Goal: Task Accomplishment & Management: Use online tool/utility

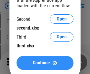
click at [45, 63] on span "Continue" at bounding box center [41, 63] width 17 height 5
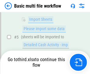
scroll to position [162, 0]
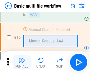
click at [22, 63] on img "button" at bounding box center [21, 60] width 7 height 7
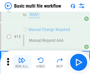
click at [22, 63] on img "button" at bounding box center [21, 60] width 7 height 7
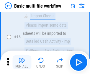
scroll to position [391, 0]
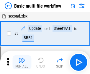
click at [22, 63] on img "button" at bounding box center [21, 60] width 7 height 7
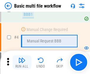
click at [22, 63] on img "button" at bounding box center [21, 60] width 7 height 7
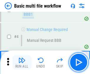
scroll to position [63, 0]
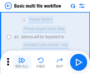
click at [22, 63] on img "button" at bounding box center [21, 60] width 7 height 7
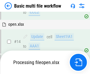
scroll to position [391, 0]
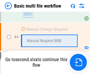
scroll to position [63, 0]
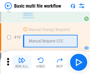
click at [22, 63] on img "button" at bounding box center [21, 60] width 7 height 7
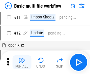
click at [22, 63] on img "button" at bounding box center [21, 60] width 7 height 7
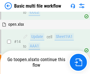
scroll to position [308, 0]
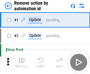
click at [22, 63] on img "button" at bounding box center [21, 60] width 7 height 7
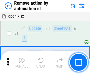
scroll to position [22, 0]
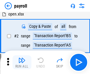
click at [22, 63] on img "button" at bounding box center [21, 60] width 7 height 7
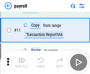
scroll to position [43, 0]
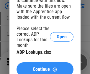
click at [45, 67] on span "Continue" at bounding box center [41, 69] width 17 height 5
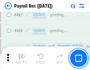
scroll to position [3134, 0]
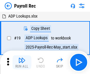
click at [22, 63] on img "button" at bounding box center [21, 60] width 7 height 7
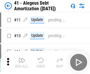
click at [22, 63] on img "button" at bounding box center [21, 60] width 7 height 7
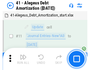
scroll to position [73, 0]
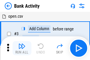
click at [22, 48] on img "button" at bounding box center [21, 45] width 7 height 7
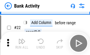
scroll to position [158, 0]
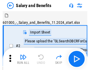
scroll to position [8, 0]
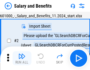
click at [22, 58] on img "button" at bounding box center [21, 56] width 7 height 7
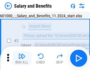
click at [22, 58] on img "button" at bounding box center [21, 56] width 7 height 7
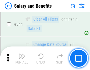
scroll to position [2754, 0]
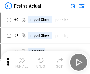
click at [22, 58] on img "button" at bounding box center [21, 60] width 7 height 7
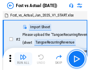
scroll to position [8, 0]
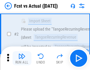
click at [22, 58] on img "button" at bounding box center [21, 56] width 7 height 7
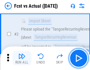
scroll to position [55, 0]
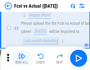
click at [22, 58] on img "button" at bounding box center [21, 56] width 7 height 7
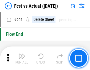
scroll to position [2783, 0]
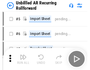
scroll to position [13, 0]
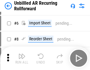
click at [22, 58] on img "button" at bounding box center [21, 56] width 7 height 7
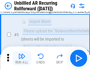
click at [22, 58] on img "button" at bounding box center [21, 56] width 7 height 7
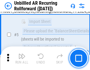
scroll to position [55, 0]
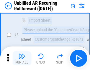
click at [22, 58] on img "button" at bounding box center [21, 56] width 7 height 7
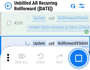
scroll to position [1998, 0]
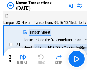
scroll to position [9, 0]
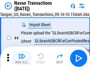
click at [22, 58] on img "button" at bounding box center [21, 56] width 7 height 7
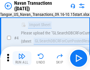
click at [22, 58] on img "button" at bounding box center [21, 56] width 7 height 7
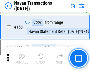
scroll to position [1907, 0]
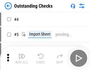
click at [22, 58] on img "button" at bounding box center [21, 56] width 7 height 7
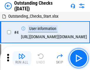
scroll to position [25, 0]
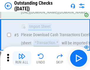
click at [22, 58] on img "button" at bounding box center [21, 56] width 7 height 7
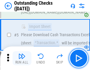
scroll to position [61, 0]
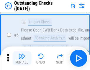
click at [22, 58] on img "button" at bounding box center [21, 56] width 7 height 7
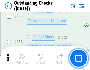
scroll to position [1786, 0]
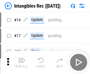
click at [22, 63] on img "button" at bounding box center [21, 60] width 7 height 7
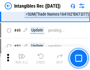
scroll to position [229, 0]
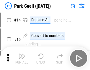
click at [22, 58] on img "button" at bounding box center [21, 56] width 7 height 7
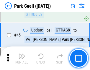
scroll to position [735, 0]
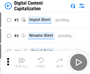
click at [22, 58] on img "button" at bounding box center [21, 60] width 7 height 7
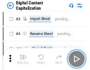
scroll to position [13, 0]
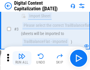
click at [22, 58] on img "button" at bounding box center [21, 56] width 7 height 7
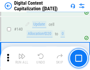
scroll to position [619, 0]
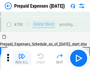
click at [22, 58] on img "button" at bounding box center [21, 56] width 7 height 7
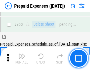
scroll to position [1582, 0]
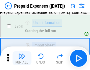
click at [22, 58] on img "button" at bounding box center [21, 56] width 7 height 7
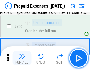
scroll to position [1617, 0]
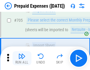
click at [22, 58] on img "button" at bounding box center [21, 56] width 7 height 7
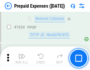
scroll to position [5726, 0]
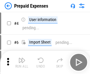
click at [22, 63] on img "button" at bounding box center [21, 60] width 7 height 7
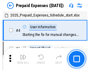
scroll to position [26, 0]
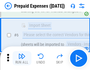
click at [22, 58] on img "button" at bounding box center [21, 56] width 7 height 7
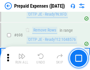
scroll to position [2048, 0]
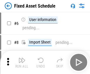
click at [22, 63] on img "button" at bounding box center [21, 60] width 7 height 7
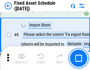
click at [22, 58] on img "button" at bounding box center [21, 56] width 7 height 7
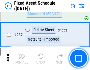
scroll to position [1874, 0]
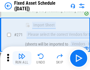
click at [22, 58] on img "button" at bounding box center [21, 56] width 7 height 7
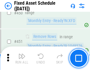
scroll to position [2629, 0]
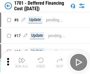
click at [22, 63] on img "button" at bounding box center [21, 60] width 7 height 7
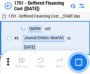
scroll to position [71, 0]
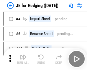
scroll to position [1, 0]
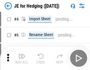
click at [22, 58] on img "button" at bounding box center [21, 56] width 7 height 7
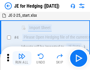
click at [22, 58] on img "button" at bounding box center [21, 56] width 7 height 7
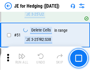
scroll to position [381, 0]
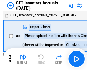
scroll to position [1, 0]
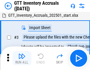
click at [22, 58] on img "button" at bounding box center [21, 56] width 7 height 7
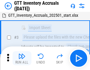
click at [22, 58] on img "button" at bounding box center [21, 56] width 7 height 7
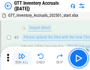
scroll to position [38, 0]
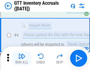
click at [22, 58] on img "button" at bounding box center [21, 56] width 7 height 7
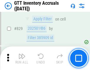
scroll to position [4464, 0]
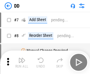
click at [22, 63] on img "button" at bounding box center [21, 60] width 7 height 7
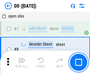
scroll to position [57, 0]
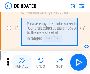
click at [22, 63] on img "button" at bounding box center [21, 60] width 7 height 7
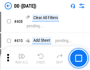
scroll to position [2631, 0]
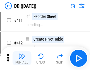
click at [22, 58] on img "button" at bounding box center [21, 56] width 7 height 7
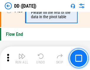
scroll to position [2815, 0]
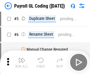
click at [22, 63] on img "button" at bounding box center [21, 60] width 7 height 7
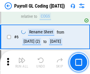
scroll to position [71, 0]
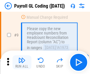
click at [22, 63] on img "button" at bounding box center [21, 60] width 7 height 7
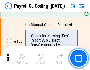
scroll to position [1380, 0]
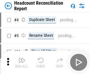
click at [22, 63] on img "button" at bounding box center [21, 60] width 7 height 7
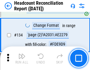
scroll to position [707, 0]
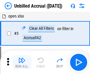
click at [22, 63] on img "button" at bounding box center [21, 60] width 7 height 7
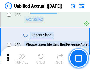
scroll to position [614, 0]
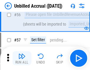
click at [22, 58] on img "button" at bounding box center [21, 56] width 7 height 7
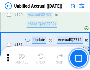
scroll to position [1752, 0]
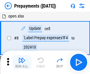
click at [22, 63] on img "button" at bounding box center [21, 60] width 7 height 7
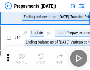
scroll to position [37, 0]
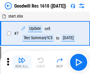
click at [22, 63] on img "button" at bounding box center [21, 60] width 7 height 7
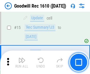
scroll to position [101, 0]
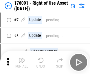
click at [22, 63] on img "button" at bounding box center [21, 60] width 7 height 7
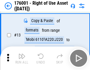
scroll to position [38, 0]
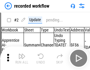
click at [22, 58] on img "button" at bounding box center [21, 56] width 7 height 7
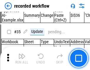
scroll to position [1838, 0]
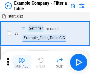
click at [22, 63] on img "button" at bounding box center [21, 60] width 7 height 7
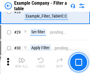
scroll to position [538, 0]
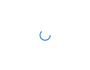
scroll to position [9, 0]
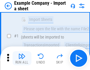
click at [22, 58] on img "button" at bounding box center [21, 56] width 7 height 7
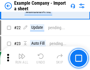
scroll to position [130, 0]
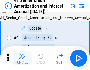
click at [22, 58] on img "button" at bounding box center [21, 56] width 7 height 7
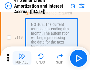
click at [22, 58] on img "button" at bounding box center [21, 56] width 7 height 7
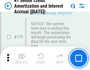
scroll to position [555, 0]
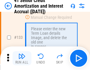
click at [22, 58] on img "button" at bounding box center [21, 56] width 7 height 7
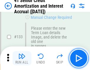
scroll to position [615, 0]
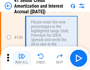
click at [22, 58] on img "button" at bounding box center [21, 56] width 7 height 7
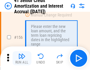
click at [22, 58] on img "button" at bounding box center [21, 56] width 7 height 7
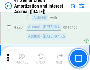
scroll to position [1317, 0]
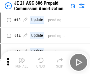
click at [22, 58] on img "button" at bounding box center [21, 60] width 7 height 7
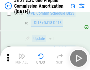
scroll to position [1082, 0]
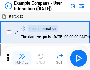
click at [22, 58] on img "button" at bounding box center [21, 56] width 7 height 7
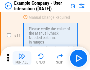
click at [22, 58] on img "button" at bounding box center [21, 56] width 7 height 7
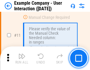
scroll to position [127, 0]
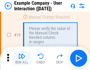
click at [22, 58] on img "button" at bounding box center [21, 56] width 7 height 7
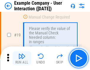
click at [22, 58] on img "button" at bounding box center [21, 56] width 7 height 7
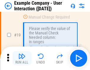
click at [22, 58] on img "button" at bounding box center [21, 56] width 7 height 7
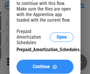
click at [45, 67] on span "Continue" at bounding box center [41, 67] width 17 height 5
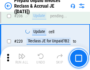
scroll to position [762, 0]
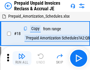
click at [22, 58] on img "button" at bounding box center [21, 56] width 7 height 7
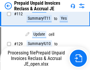
scroll to position [420, 0]
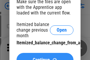
click at [45, 57] on span "Continue" at bounding box center [41, 59] width 17 height 5
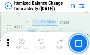
scroll to position [984, 0]
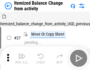
scroll to position [9, 0]
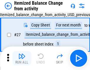
click at [22, 58] on img "button" at bounding box center [21, 56] width 7 height 7
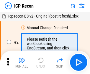
scroll to position [3, 0]
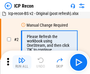
click at [22, 63] on img "button" at bounding box center [21, 60] width 7 height 7
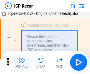
click at [22, 63] on img "button" at bounding box center [21, 60] width 7 height 7
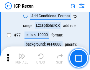
scroll to position [528, 0]
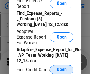
click at [61, 70] on span "Open" at bounding box center [61, 70] width 10 height 5
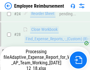
scroll to position [275, 0]
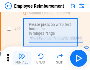
click at [22, 58] on img "button" at bounding box center [21, 56] width 7 height 7
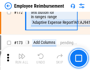
click at [22, 58] on img "button" at bounding box center [21, 56] width 7 height 7
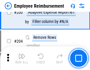
scroll to position [1488, 0]
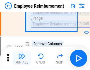
click at [22, 58] on img "button" at bounding box center [21, 56] width 7 height 7
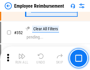
click at [22, 58] on img "button" at bounding box center [21, 56] width 7 height 7
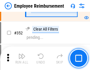
scroll to position [3032, 0]
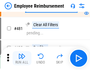
click at [22, 58] on img "button" at bounding box center [21, 56] width 7 height 7
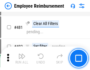
scroll to position [3596, 0]
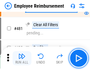
click at [22, 58] on img "button" at bounding box center [21, 56] width 7 height 7
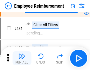
click at [22, 58] on img "button" at bounding box center [21, 56] width 7 height 7
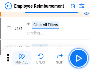
click at [22, 58] on img "button" at bounding box center [21, 56] width 7 height 7
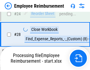
scroll to position [275, 0]
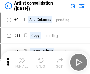
click at [22, 63] on img "button" at bounding box center [21, 60] width 7 height 7
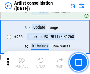
scroll to position [2432, 0]
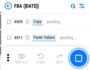
scroll to position [5063, 0]
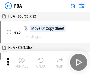
scroll to position [6, 0]
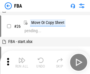
click at [22, 63] on img "button" at bounding box center [21, 60] width 7 height 7
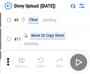
click at [22, 63] on img "button" at bounding box center [21, 60] width 7 height 7
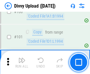
scroll to position [492, 0]
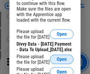
click at [61, 62] on span "Open" at bounding box center [61, 59] width 10 height 5
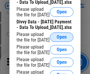
click at [61, 40] on span "Open" at bounding box center [61, 37] width 10 height 5
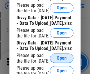
click at [61, 56] on span "Open" at bounding box center [61, 58] width 10 height 5
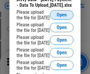
click at [61, 17] on span "Open" at bounding box center [61, 15] width 10 height 5
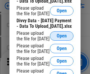
click at [61, 37] on span "Open" at bounding box center [61, 36] width 10 height 5
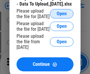
click at [61, 16] on span "Open" at bounding box center [61, 13] width 10 height 5
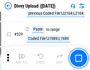
scroll to position [3038, 0]
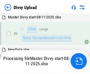
scroll to position [492, 0]
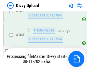
scroll to position [649, 0]
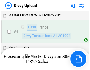
scroll to position [492, 0]
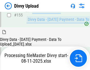
scroll to position [960, 0]
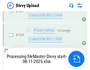
scroll to position [649, 0]
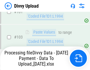
scroll to position [1400, 0]
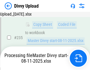
scroll to position [1426, 0]
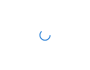
scroll to position [492, 0]
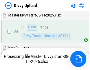
scroll to position [492, 0]
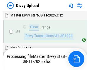
scroll to position [492, 0]
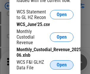
click at [61, 65] on span "Open" at bounding box center [61, 65] width 10 height 5
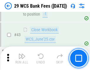
scroll to position [240, 0]
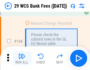
click at [22, 58] on img "button" at bounding box center [21, 56] width 7 height 7
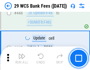
scroll to position [2848, 0]
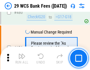
click at [22, 58] on img "button" at bounding box center [21, 56] width 7 height 7
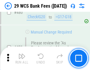
scroll to position [3033, 0]
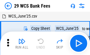
scroll to position [11, 0]
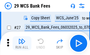
click at [22, 44] on img "button" at bounding box center [21, 41] width 7 height 7
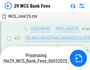
scroll to position [87, 0]
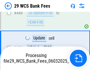
scroll to position [3026, 0]
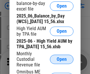
click at [61, 62] on span "Open" at bounding box center [61, 59] width 10 height 5
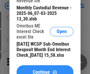
click at [45, 70] on span "Continue" at bounding box center [41, 72] width 17 height 5
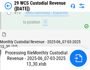
scroll to position [614, 0]
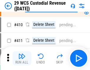
click at [22, 58] on img "button" at bounding box center [21, 56] width 7 height 7
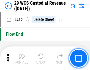
scroll to position [2809, 0]
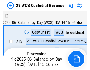
scroll to position [14, 0]
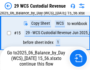
scroll to position [133, 0]
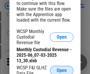
click at [61, 70] on span "Open" at bounding box center [61, 71] width 10 height 5
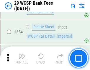
scroll to position [1955, 0]
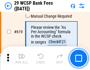
click at [22, 58] on img "button" at bounding box center [21, 56] width 7 height 7
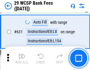
scroll to position [3390, 0]
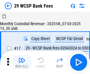
click at [22, 58] on img "button" at bounding box center [21, 60] width 7 height 7
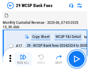
scroll to position [14, 0]
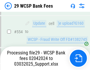
scroll to position [2687, 0]
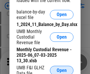
click at [61, 70] on span "Open" at bounding box center [61, 71] width 10 height 5
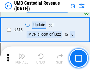
scroll to position [2845, 0]
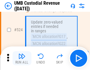
click at [22, 58] on img "button" at bounding box center [21, 56] width 7 height 7
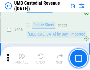
scroll to position [3395, 0]
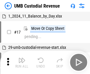
click at [22, 63] on img "button" at bounding box center [21, 60] width 7 height 7
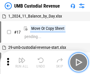
scroll to position [4, 0]
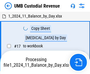
scroll to position [4, 0]
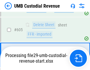
scroll to position [3356, 0]
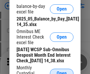
click at [61, 71] on span "Open" at bounding box center [61, 73] width 10 height 5
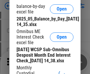
scroll to position [112, 0]
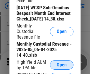
click at [61, 68] on span "Open" at bounding box center [61, 65] width 10 height 5
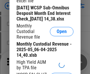
scroll to position [113, 0]
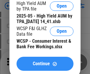
click at [45, 66] on span "Continue" at bounding box center [41, 64] width 17 height 5
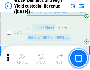
scroll to position [4792, 0]
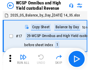
scroll to position [3, 0]
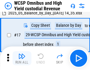
click at [22, 58] on img "button" at bounding box center [21, 56] width 7 height 7
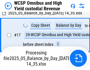
scroll to position [122, 0]
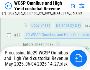
scroll to position [122, 0]
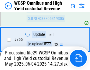
scroll to position [4779, 0]
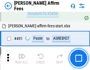
scroll to position [1599, 0]
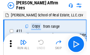
scroll to position [6, 0]
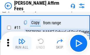
click at [22, 44] on img "button" at bounding box center [21, 41] width 7 height 7
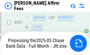
scroll to position [1542, 0]
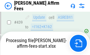
scroll to position [1542, 0]
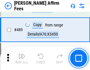
scroll to position [1535, 0]
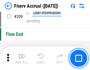
scroll to position [1827, 0]
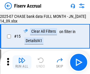
click at [22, 63] on img "button" at bounding box center [21, 60] width 7 height 7
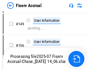
scroll to position [1440, 0]
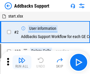
click at [22, 58] on img "button" at bounding box center [21, 60] width 7 height 7
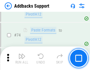
scroll to position [428, 0]
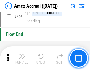
scroll to position [1722, 0]
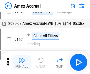
click at [22, 63] on img "button" at bounding box center [21, 60] width 7 height 7
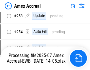
scroll to position [1716, 0]
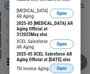
click at [61, 67] on span "Open" at bounding box center [61, 68] width 10 height 5
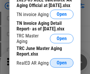
click at [61, 61] on span "Open" at bounding box center [61, 63] width 10 height 5
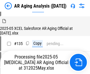
scroll to position [224, 0]
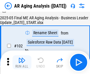
click at [22, 63] on img "button" at bounding box center [21, 60] width 7 height 7
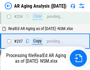
scroll to position [912, 0]
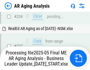
scroll to position [929, 0]
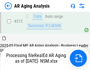
scroll to position [880, 0]
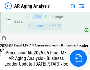
scroll to position [905, 0]
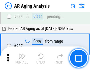
scroll to position [905, 0]
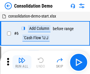
click at [22, 63] on img "button" at bounding box center [21, 60] width 7 height 7
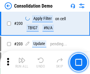
scroll to position [1844, 0]
